Goal: Transaction & Acquisition: Purchase product/service

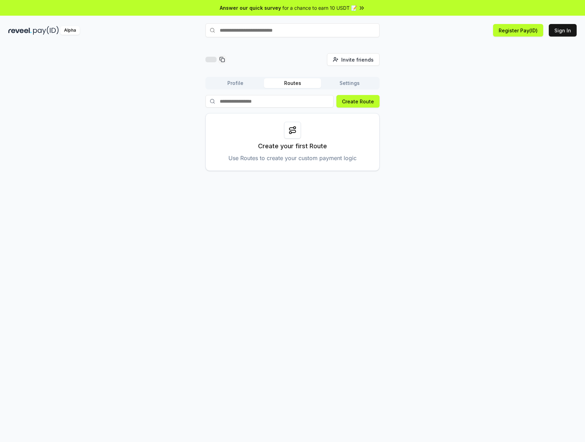
drag, startPoint x: 474, startPoint y: 86, endPoint x: 429, endPoint y: 84, distance: 45.0
click at [444, 73] on div "Invite friends Invite Profile Routes Settings Create Route Create your first Ro…" at bounding box center [292, 112] width 568 height 118
click at [242, 88] on div "Profile Routes Settings" at bounding box center [292, 83] width 174 height 13
click at [240, 86] on button "Profile" at bounding box center [235, 83] width 57 height 10
click at [280, 82] on button "Routes" at bounding box center [292, 83] width 57 height 10
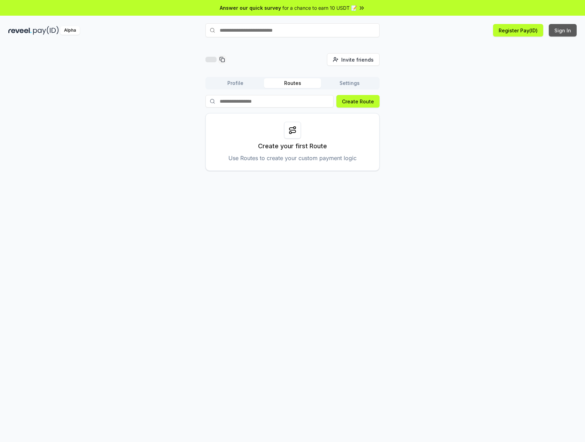
click at [566, 28] on button "Sign In" at bounding box center [563, 30] width 28 height 13
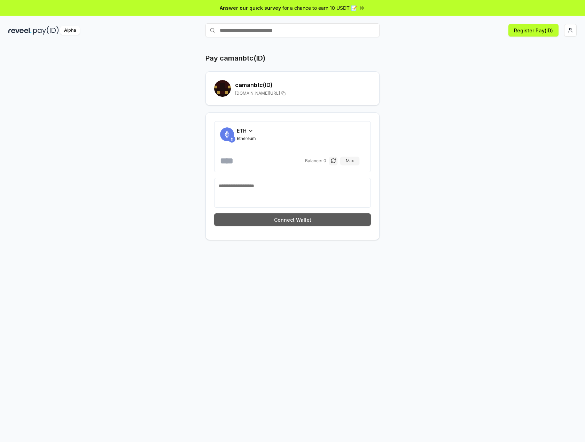
click at [317, 217] on button "Connect Wallet" at bounding box center [292, 219] width 157 height 13
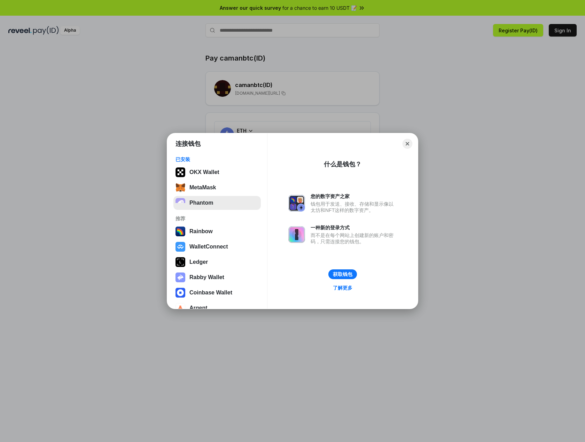
scroll to position [13, 0]
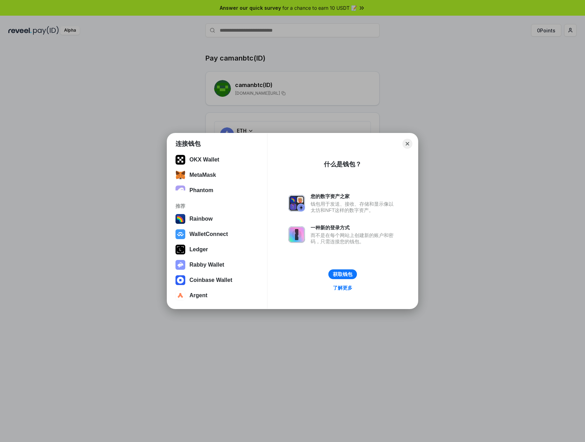
click at [432, 138] on div "连接钱包 已安装 OKX Wallet MetaMask Phantom 推荐 Rainbow WalletConnect Ledger Rabby Wall…" at bounding box center [292, 221] width 724 height 582
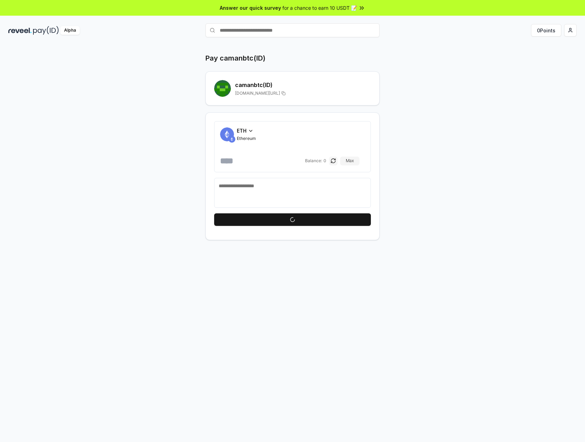
drag, startPoint x: 451, startPoint y: 130, endPoint x: 449, endPoint y: 125, distance: 4.5
click at [451, 129] on div "Pay camanbtc(ID) camanbtc (ID) reveel.id/pay/camanbtc ETH Ethereum Balance: 0 M…" at bounding box center [293, 146] width 418 height 187
click at [407, 92] on div "Pay camanbtc(ID) camanbtc (ID) reveel.id/pay/camanbtc ETH Ethereum Balance: 0 M…" at bounding box center [293, 146] width 418 height 187
click at [274, 28] on input "text" at bounding box center [292, 30] width 174 height 14
click at [287, 31] on input "text" at bounding box center [292, 30] width 174 height 14
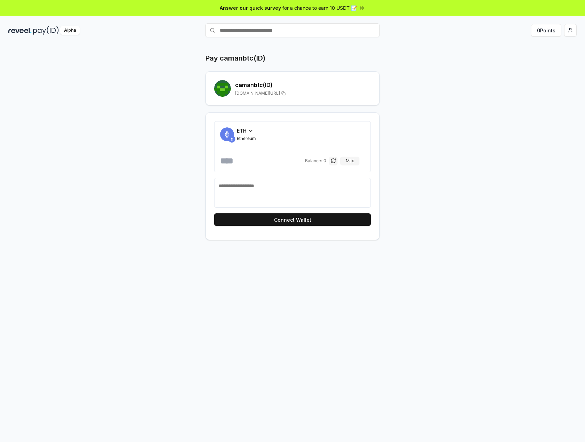
paste input "*******"
type input "*******"
click at [329, 45] on button "aazzder Pay" at bounding box center [292, 44] width 174 height 13
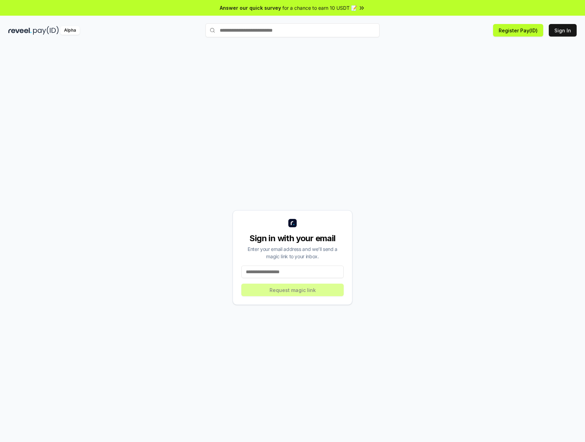
click at [304, 273] on input at bounding box center [292, 272] width 102 height 13
type input "**********"
click at [319, 290] on button "Request magic link" at bounding box center [292, 290] width 102 height 13
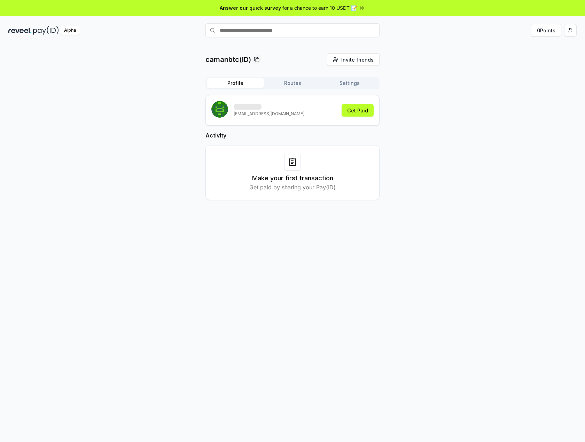
click at [448, 95] on div "camanbtc(ID) Invite friends Invite Profile Routes Settings [EMAIL_ADDRESS][DOMA…" at bounding box center [292, 132] width 568 height 158
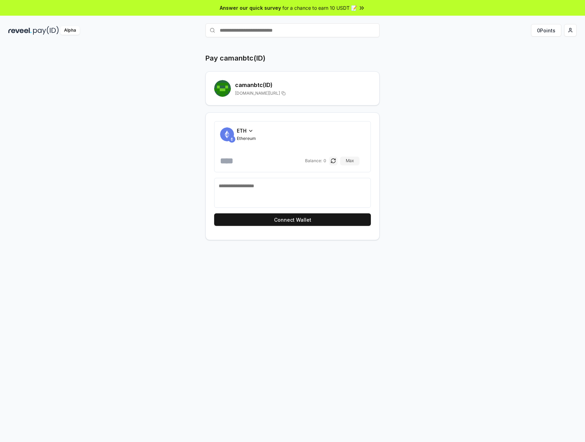
click at [244, 130] on span "ETH" at bounding box center [242, 130] width 10 height 7
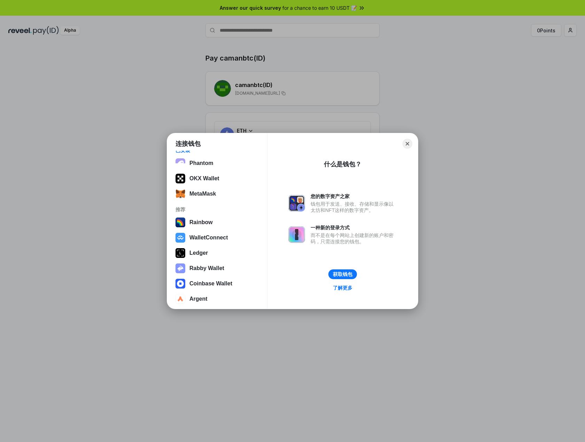
scroll to position [13, 0]
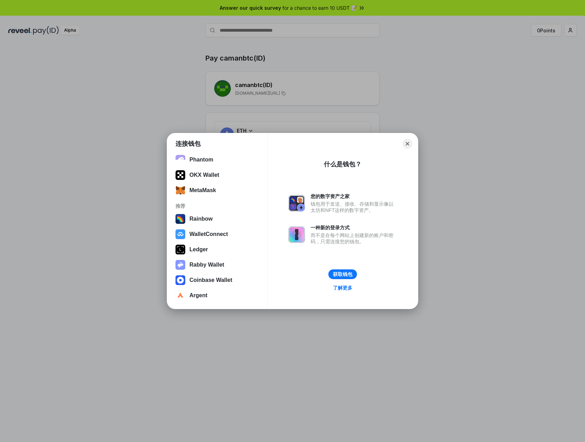
click at [465, 69] on div "连接钱包 已安装 Phantom OKX Wallet MetaMask 推荐 Rainbow WalletConnect Ledger Rabby Wall…" at bounding box center [292, 221] width 724 height 582
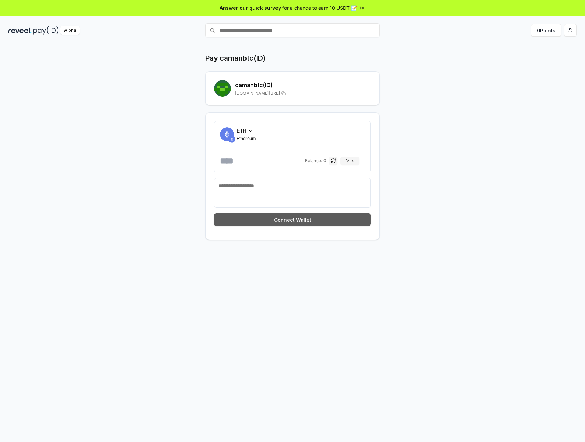
click at [329, 216] on button "Connect Wallet" at bounding box center [292, 219] width 157 height 13
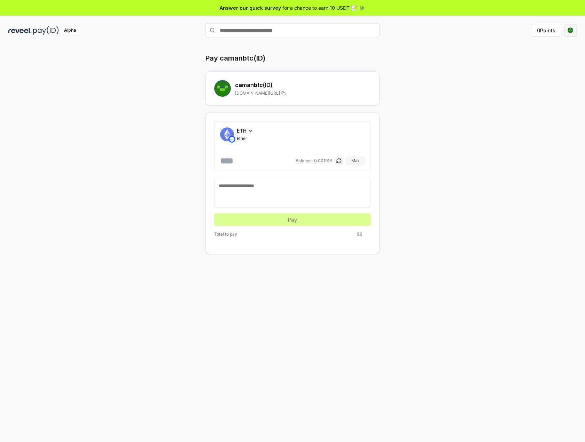
click at [570, 32] on html "Answer our quick survey for a chance to earn 10 USDT 📝 Alpha 0 Points Pay caman…" at bounding box center [292, 221] width 585 height 442
drag, startPoint x: 364, startPoint y: 99, endPoint x: 383, endPoint y: 100, distance: 19.5
click at [364, 99] on div "camanbtc (ID) reveel.id/pay/camanbtc" at bounding box center [292, 88] width 174 height 34
drag, startPoint x: 423, startPoint y: 125, endPoint x: 381, endPoint y: 115, distance: 44.2
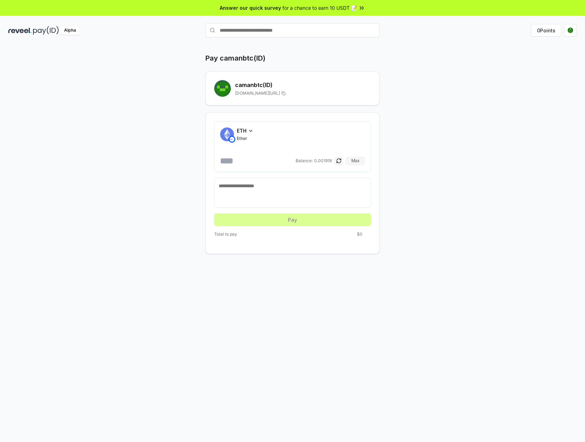
click at [423, 125] on div "Pay camanbtc(ID) camanbtc (ID) reveel.id/pay/camanbtc ETH Ether Balance: 0.0019…" at bounding box center [293, 153] width 418 height 201
click at [30, 34] on img at bounding box center [19, 30] width 23 height 9
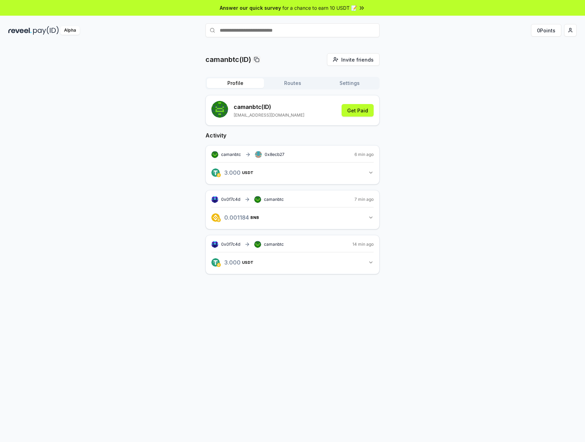
click at [287, 83] on button "Routes" at bounding box center [292, 83] width 57 height 10
click at [242, 82] on button "Profile" at bounding box center [235, 83] width 57 height 10
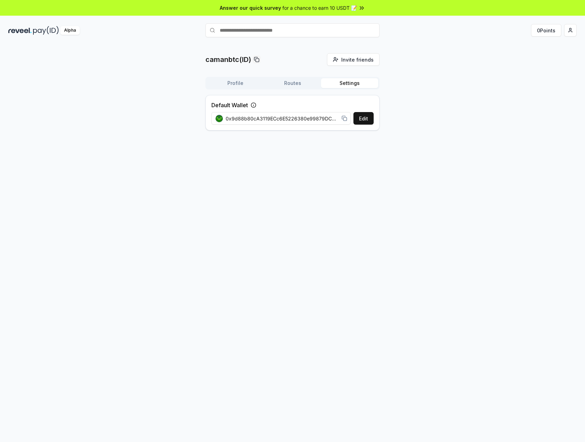
click at [353, 83] on button "Settings" at bounding box center [349, 83] width 57 height 10
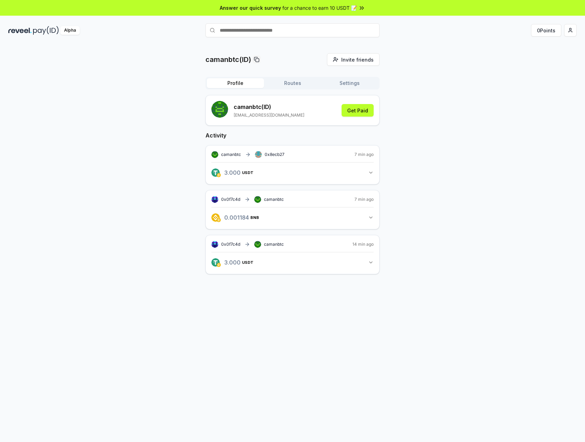
click at [227, 84] on button "Profile" at bounding box center [235, 83] width 57 height 10
click at [359, 110] on button "Get Paid" at bounding box center [358, 110] width 32 height 13
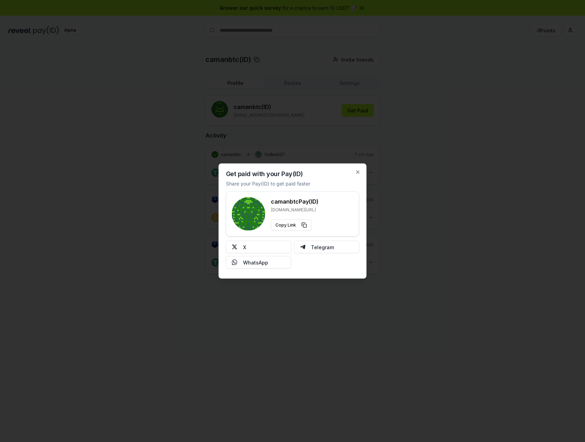
click at [405, 247] on div at bounding box center [292, 221] width 585 height 442
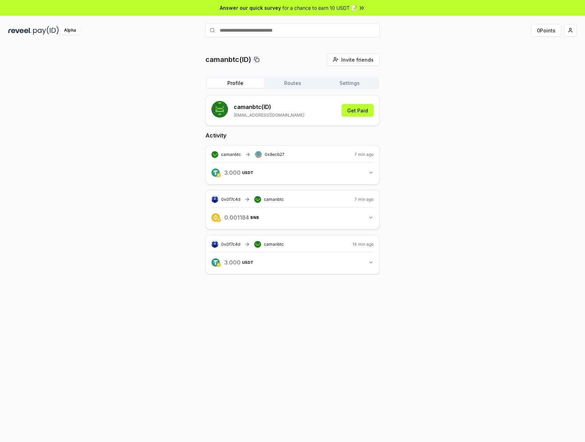
click at [277, 170] on button "3.000 USDT 3 USDT" at bounding box center [292, 173] width 162 height 12
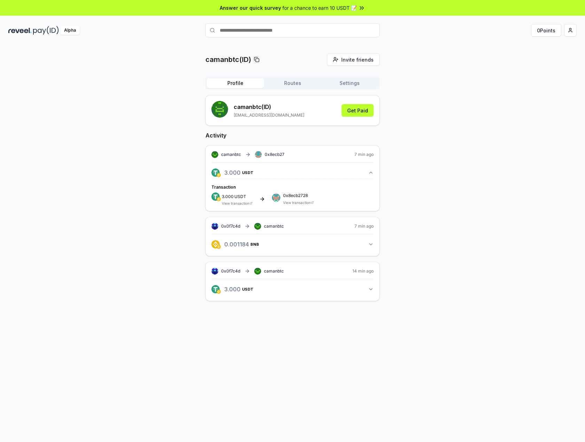
click at [301, 171] on button "3.000 USDT 3 USDT" at bounding box center [292, 173] width 162 height 12
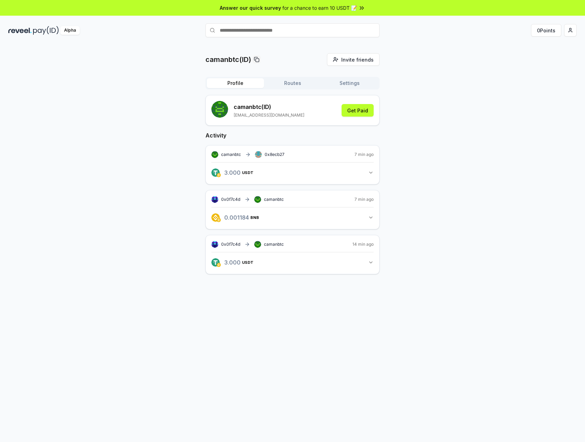
click at [287, 32] on input "text" at bounding box center [292, 30] width 174 height 14
type input "*******"
click at [367, 46] on span "Pay" at bounding box center [369, 44] width 13 height 10
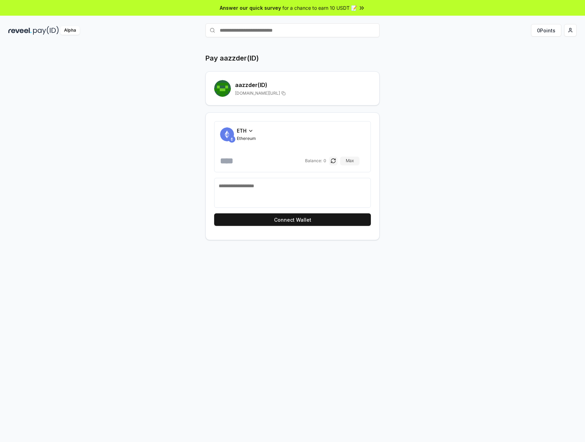
click at [250, 130] on icon at bounding box center [251, 131] width 6 height 6
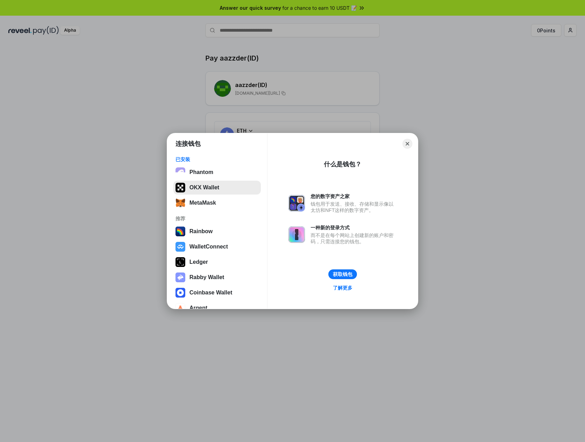
click at [216, 186] on button "OKX Wallet" at bounding box center [216, 188] width 87 height 14
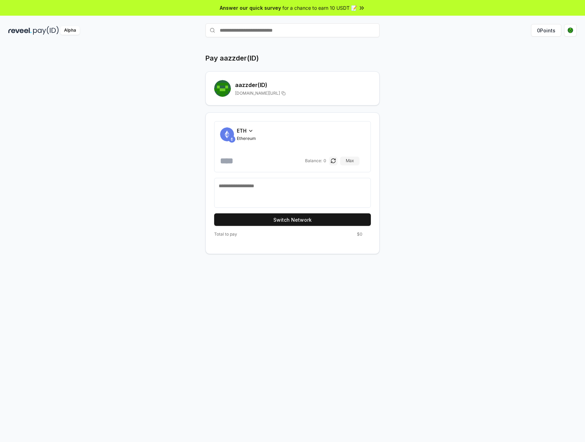
click at [253, 164] on input "number" at bounding box center [262, 160] width 84 height 11
click at [248, 165] on input "number" at bounding box center [257, 160] width 74 height 11
click at [250, 131] on icon at bounding box center [250, 130] width 3 height 1
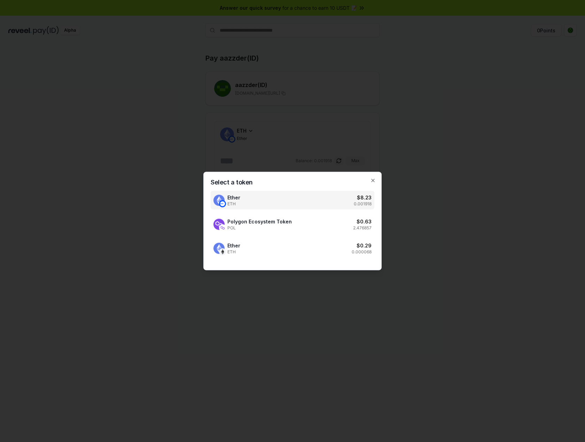
click at [317, 198] on div "Ether ETH $ 8.23 0.001918" at bounding box center [293, 200] width 164 height 18
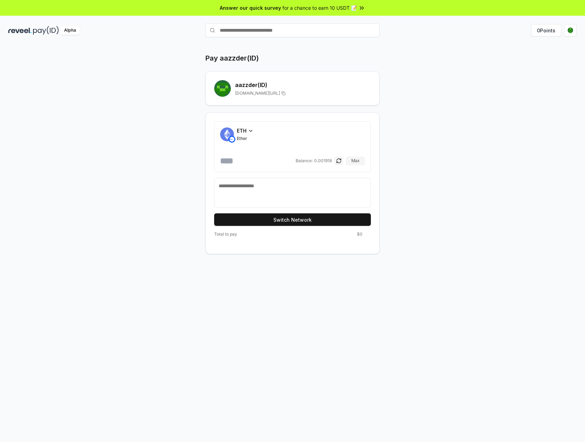
click at [251, 162] on input "number" at bounding box center [257, 160] width 74 height 11
click at [328, 212] on form "ETH Ether Balance: 0.001918 Max Switch Network" at bounding box center [292, 173] width 157 height 105
click at [326, 216] on button "Switch Network" at bounding box center [292, 219] width 157 height 13
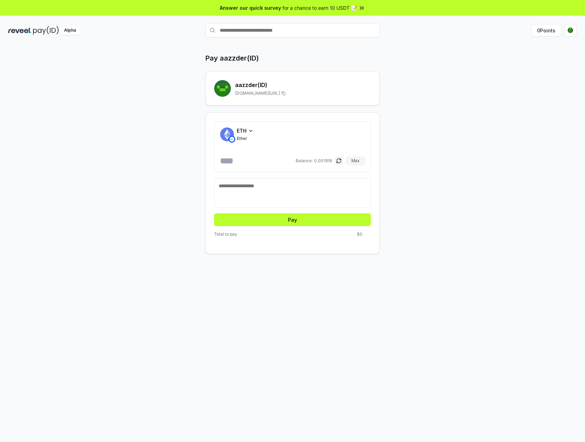
click at [258, 158] on input "number" at bounding box center [257, 160] width 74 height 11
type input "******"
drag, startPoint x: 290, startPoint y: 85, endPoint x: 309, endPoint y: 80, distance: 19.6
click at [293, 85] on h2 "camanbtc (ID)" at bounding box center [303, 85] width 136 height 8
click at [311, 79] on div "camanbtc (ID) [DOMAIN_NAME][URL]" at bounding box center [292, 88] width 174 height 34
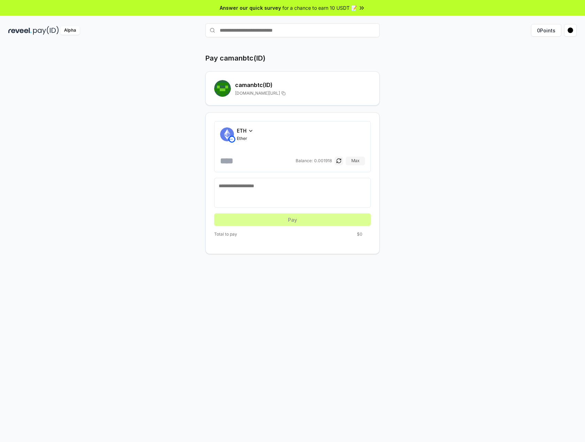
click at [285, 93] on rect at bounding box center [284, 94] width 2 height 2
click at [324, 96] on div "camanbtc (ID) [DOMAIN_NAME][URL]" at bounding box center [292, 88] width 157 height 17
click at [247, 135] on div "ETH Ether" at bounding box center [245, 134] width 17 height 14
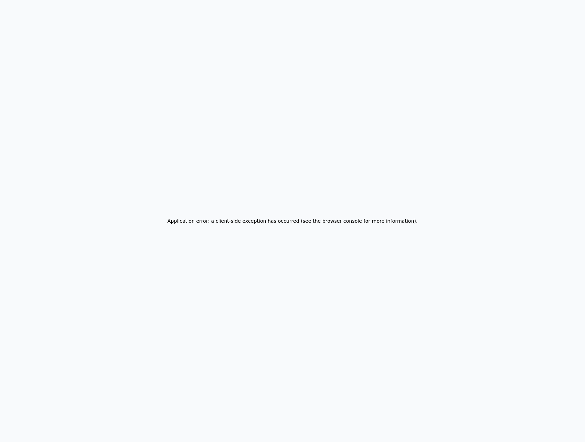
drag, startPoint x: 263, startPoint y: 95, endPoint x: 267, endPoint y: 96, distance: 3.6
click at [266, 96] on div "Application error: a client-side exception has occurred (see the browser consol…" at bounding box center [292, 221] width 585 height 442
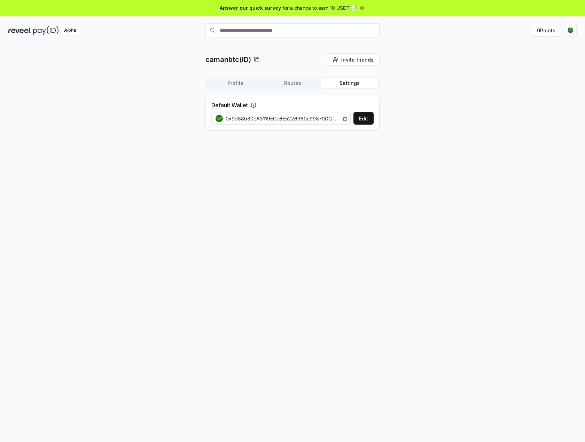
click at [356, 81] on button "Settings" at bounding box center [349, 83] width 57 height 10
click at [239, 82] on button "Profile" at bounding box center [235, 83] width 57 height 10
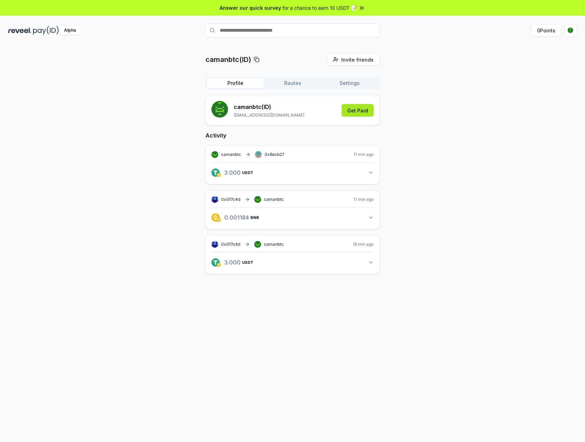
click at [360, 112] on button "Get Paid" at bounding box center [358, 110] width 32 height 13
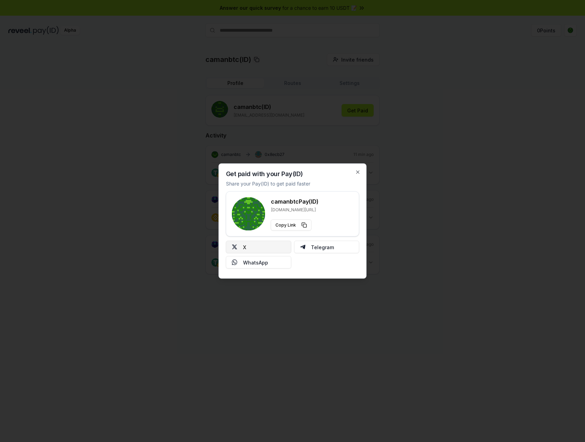
click at [254, 247] on button "X" at bounding box center [258, 247] width 65 height 13
click at [409, 262] on div at bounding box center [292, 221] width 585 height 442
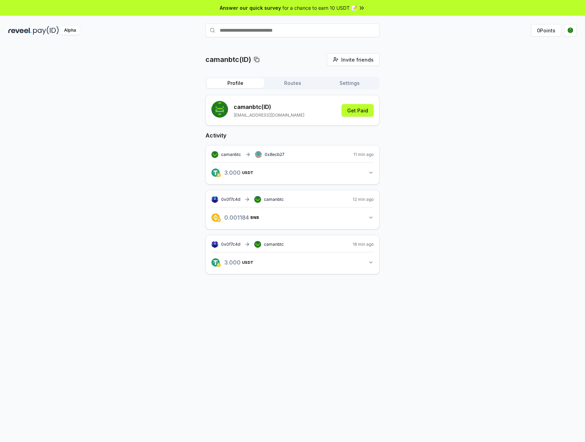
click at [294, 83] on button "Routes" at bounding box center [292, 83] width 57 height 10
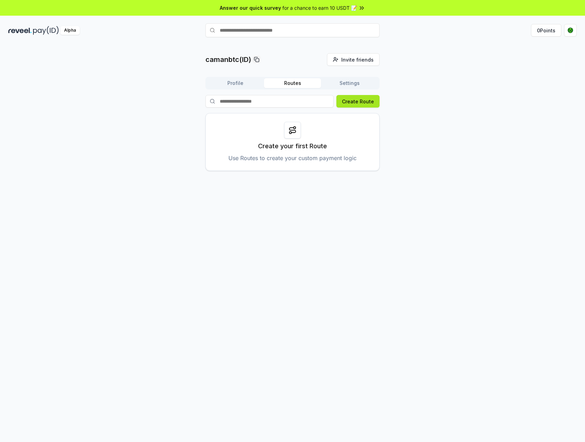
click at [348, 101] on button "Create Route" at bounding box center [357, 101] width 43 height 13
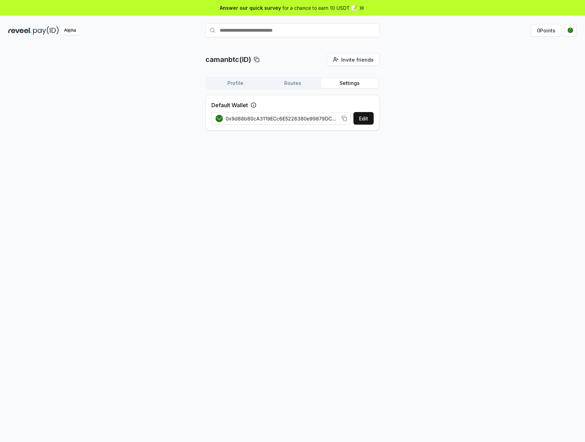
click at [350, 81] on button "Settings" at bounding box center [349, 83] width 57 height 10
click at [398, 82] on div "camanbtc(ID) Invite friends Invite Profile Routes Settings Default Wallet Edit …" at bounding box center [292, 94] width 568 height 83
click at [544, 32] on button "0 Points" at bounding box center [546, 30] width 30 height 13
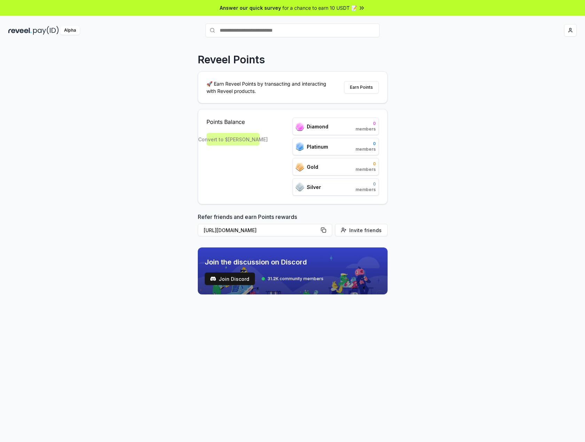
click at [327, 12] on div "Answer our quick survey for a chance to earn 10 USDT 📝" at bounding box center [292, 8] width 585 height 16
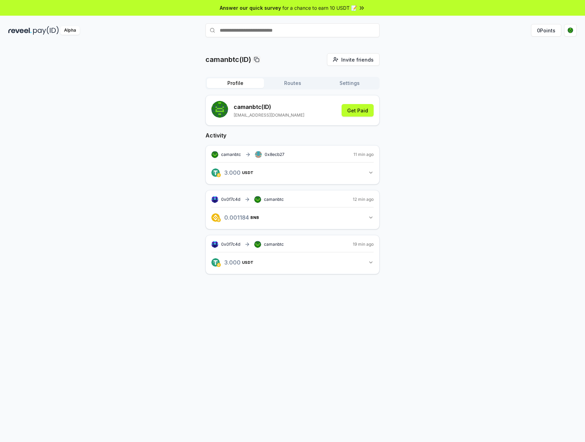
click at [272, 28] on input "text" at bounding box center [292, 30] width 174 height 14
type input "*******"
click at [368, 42] on span "Pay" at bounding box center [369, 44] width 13 height 10
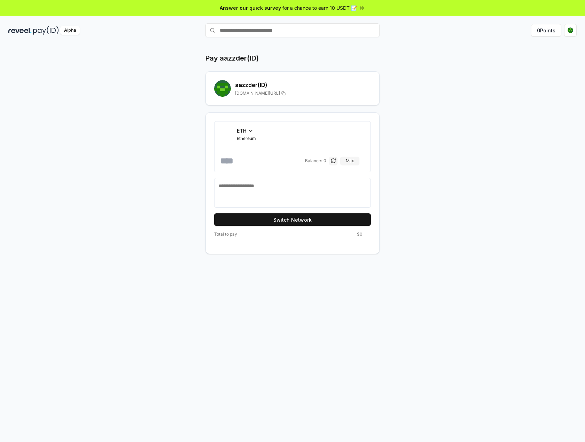
click at [246, 127] on span "ETH" at bounding box center [242, 130] width 10 height 7
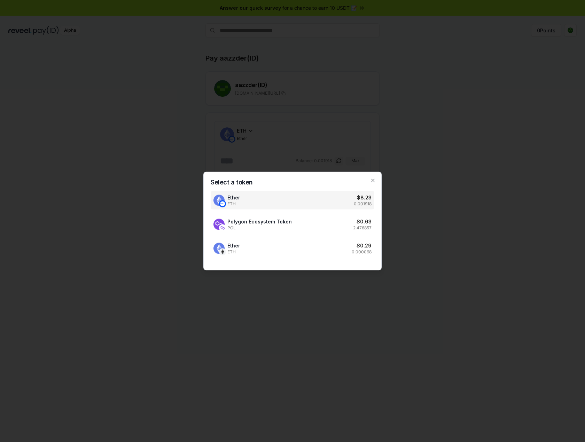
click at [435, 159] on div at bounding box center [292, 221] width 585 height 442
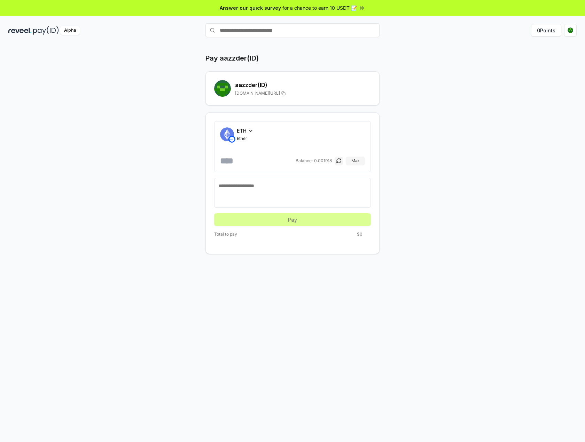
click at [245, 131] on span "ETH" at bounding box center [242, 130] width 10 height 7
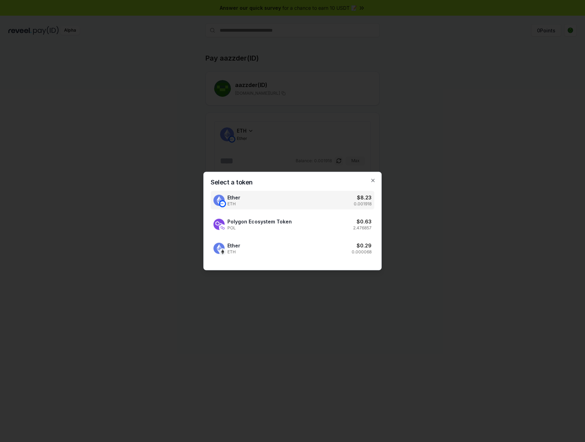
click at [435, 212] on div at bounding box center [292, 221] width 585 height 442
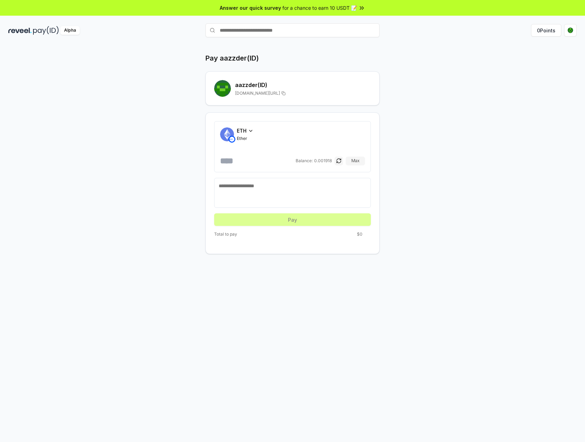
click at [66, 31] on div "Alpha" at bounding box center [70, 30] width 20 height 9
